Goal: Transaction & Acquisition: Obtain resource

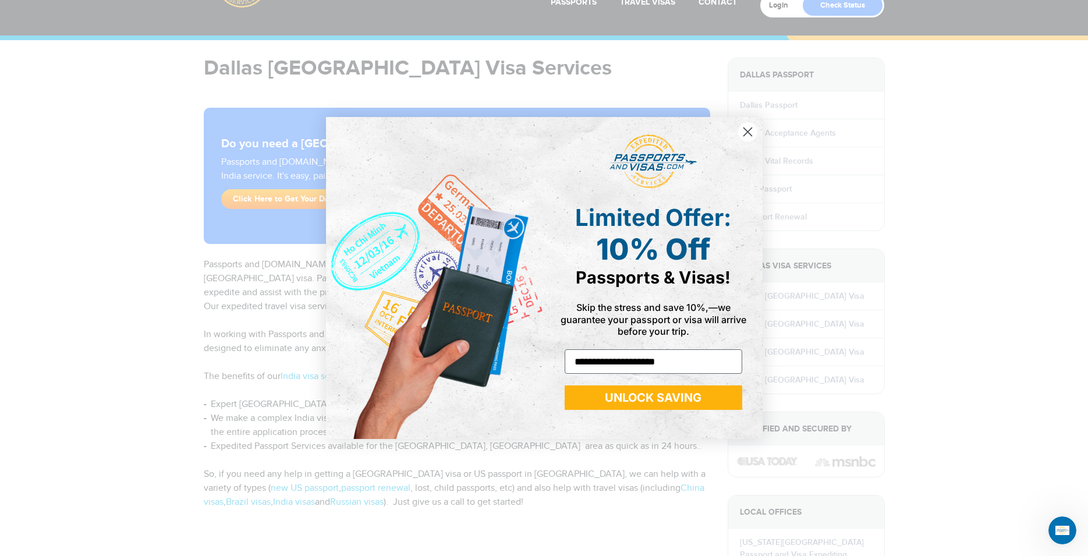
type input "**********"
click at [622, 396] on button "UNLOCK SAVING" at bounding box center [654, 397] width 178 height 24
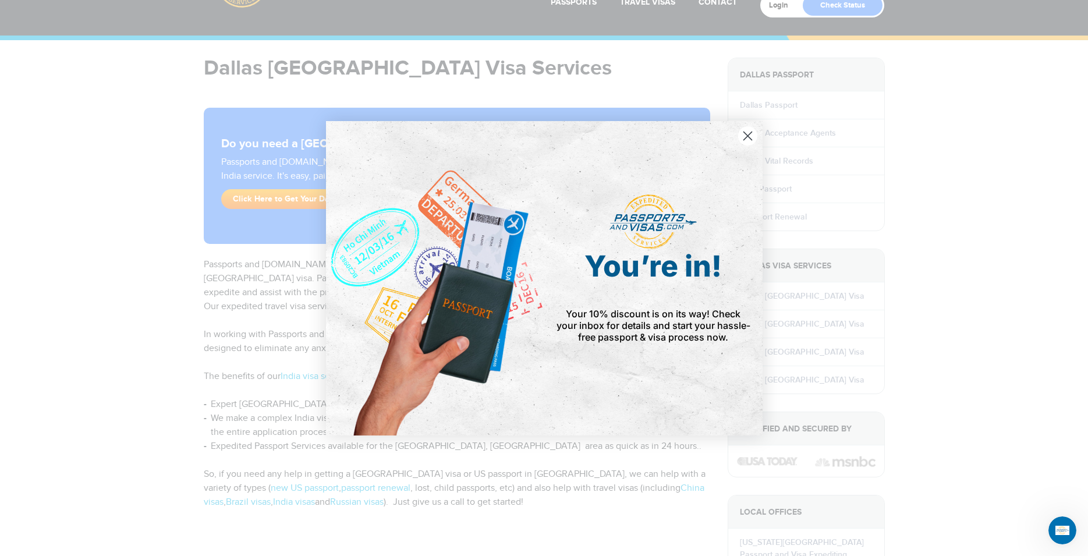
click at [665, 318] on span "Your 10% discount is on its way! Check your inbox for details and start your ha…" at bounding box center [654, 325] width 194 height 35
click at [653, 281] on span "You’re in!" at bounding box center [653, 266] width 137 height 35
click at [751, 133] on icon "Close dialog" at bounding box center [747, 136] width 8 height 8
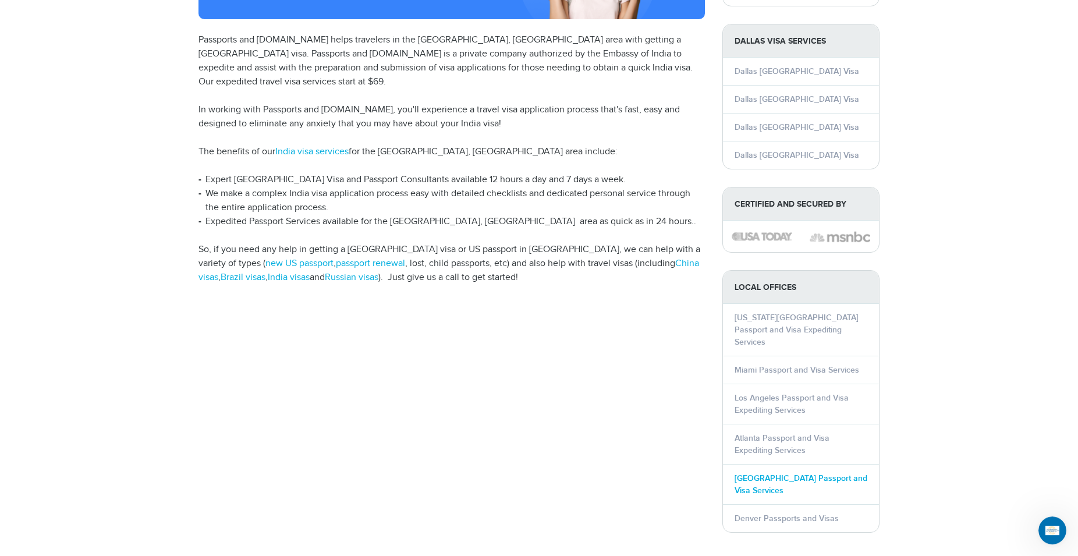
scroll to position [178, 0]
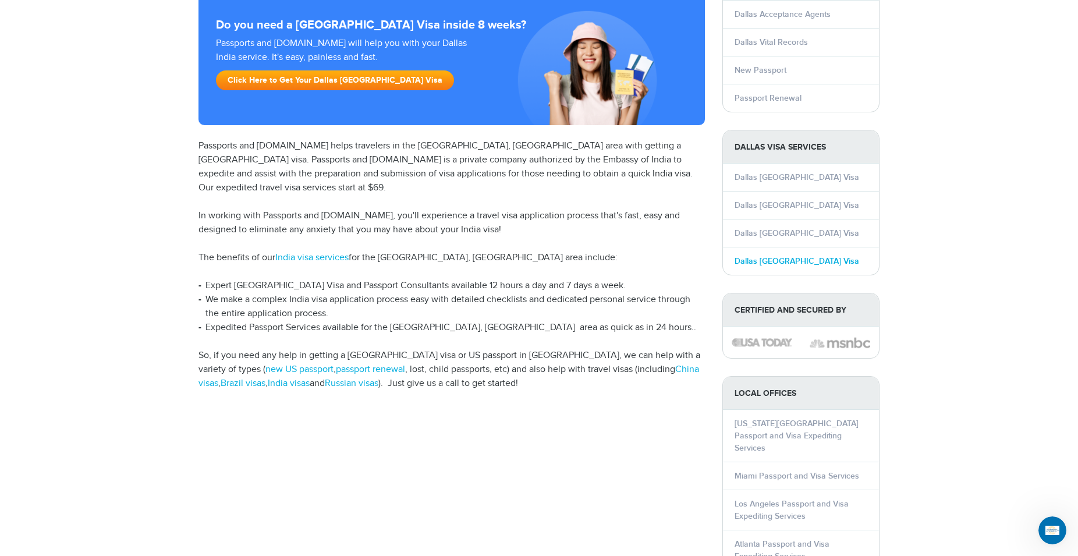
click at [774, 258] on link "Dallas India Visa" at bounding box center [797, 261] width 125 height 10
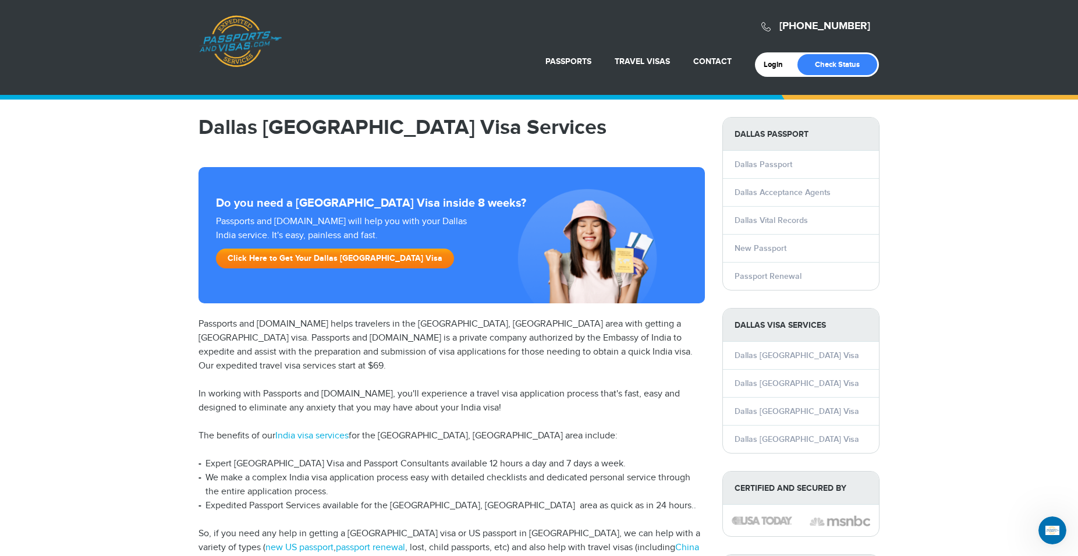
click at [324, 260] on link "Click Here to Get Your Dallas India Visa" at bounding box center [335, 259] width 238 height 20
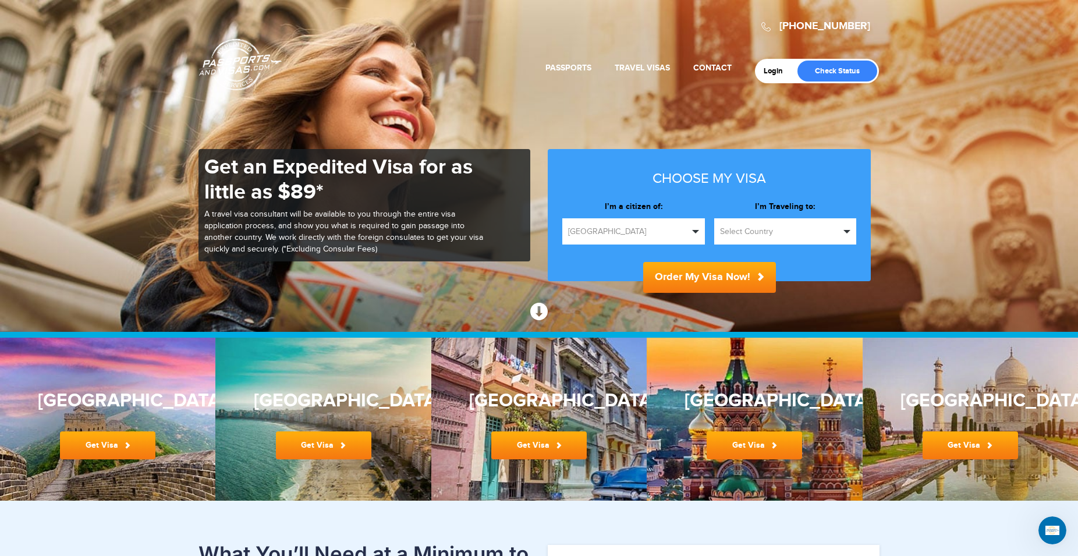
click at [834, 228] on span "Select Country" at bounding box center [780, 232] width 121 height 12
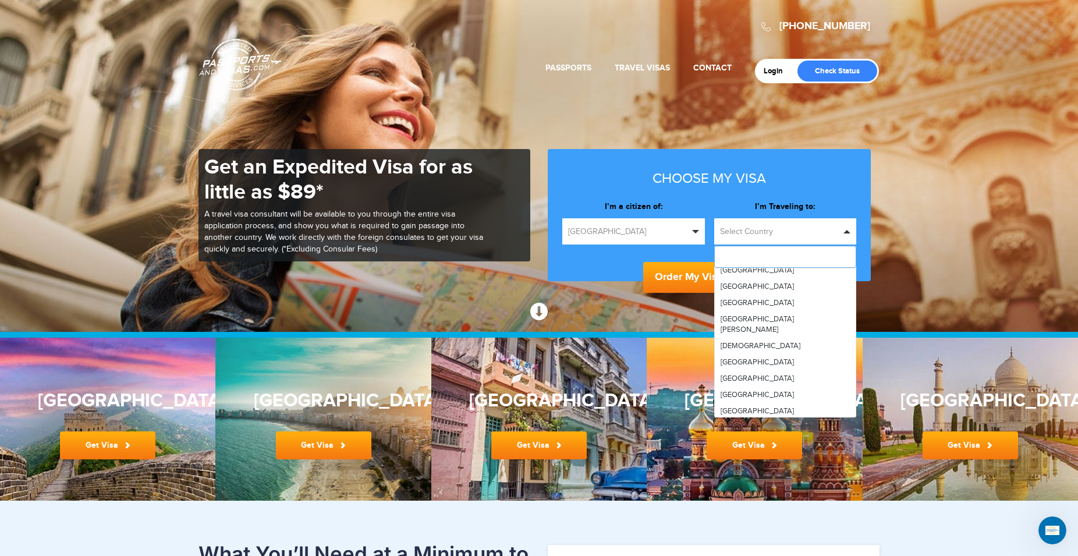
scroll to position [1551, 0]
click at [725, 391] on link "[GEOGRAPHIC_DATA]" at bounding box center [785, 399] width 141 height 16
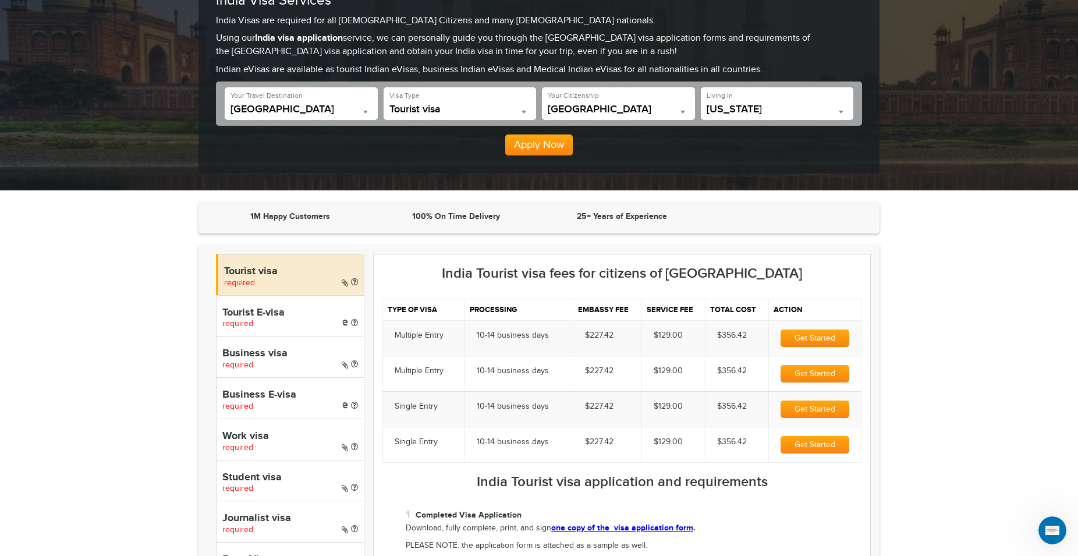
click at [842, 112] on b at bounding box center [841, 112] width 5 height 3
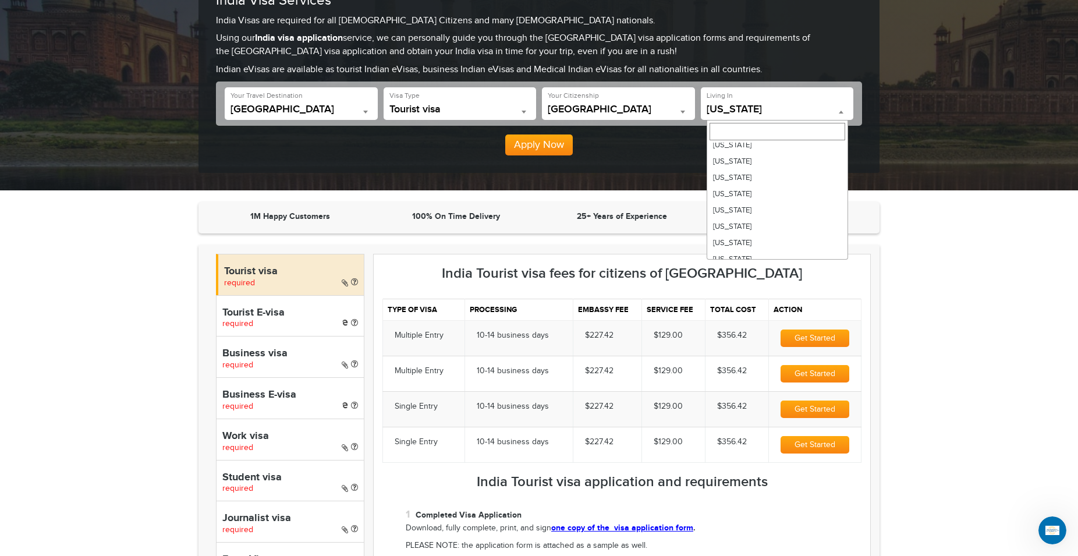
scroll to position [603, 0]
select select "**"
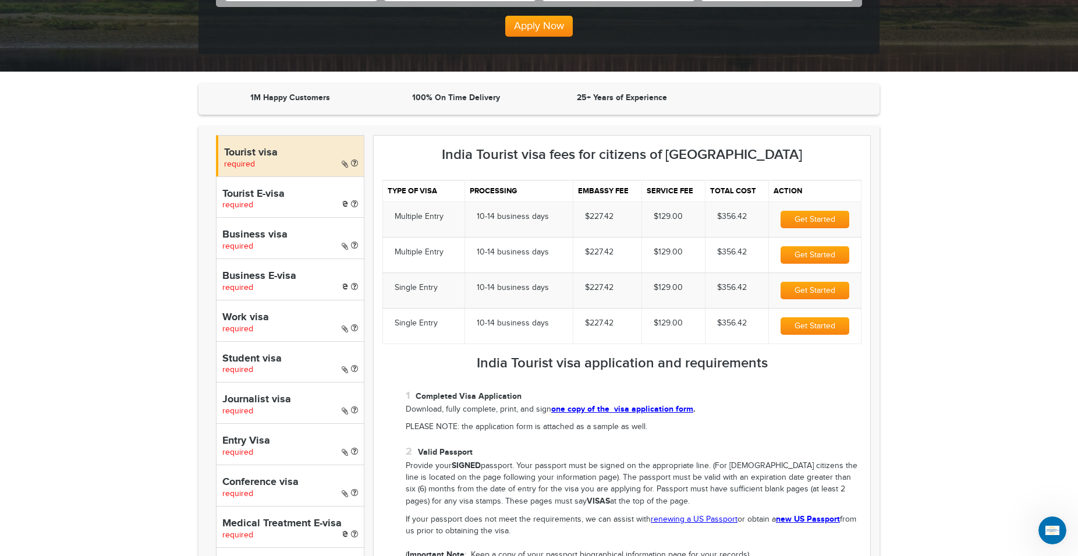
click at [602, 410] on link "one copy of the visa application form" at bounding box center [622, 409] width 142 height 10
